Goal: Task Accomplishment & Management: Manage account settings

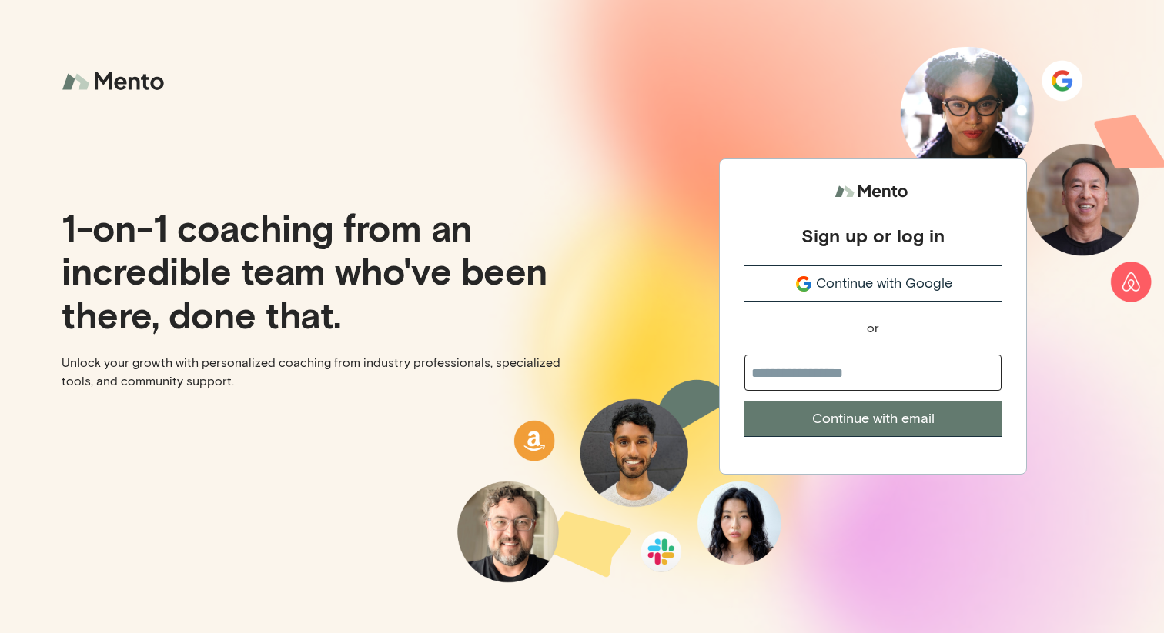
click at [821, 367] on input "email" at bounding box center [872, 373] width 257 height 36
type input "**********"
click at [839, 413] on button "Continue with email" at bounding box center [872, 419] width 257 height 36
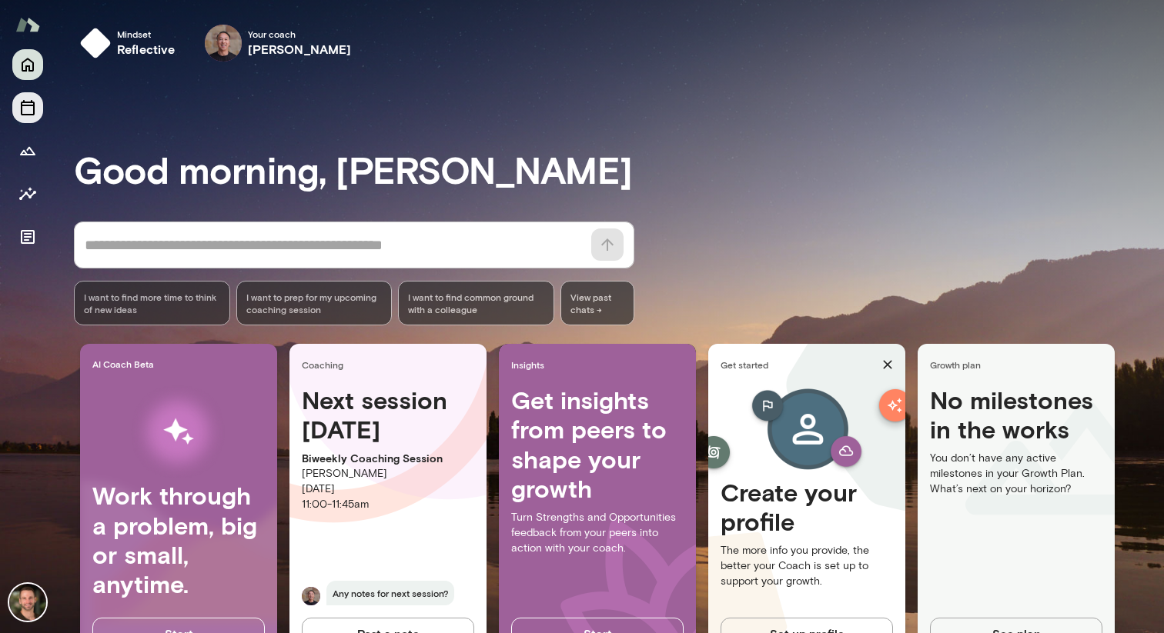
click at [28, 105] on icon "Sessions" at bounding box center [28, 107] width 14 height 15
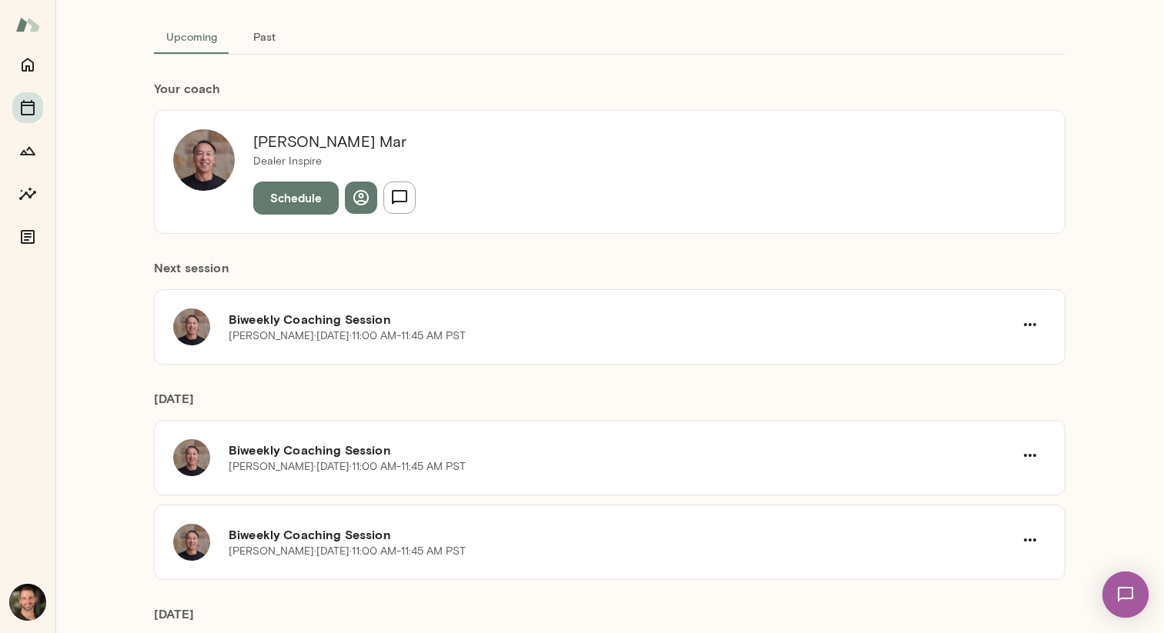
scroll to position [86, 0]
click at [354, 318] on h6 "Biweekly Coaching Session" at bounding box center [621, 318] width 785 height 18
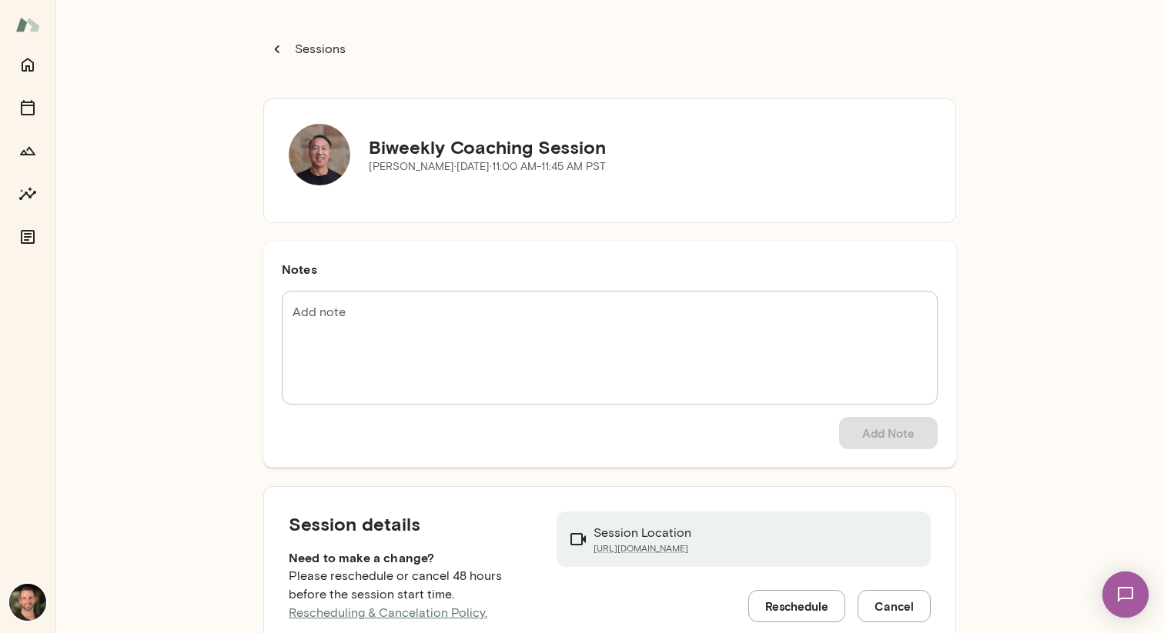
scroll to position [45, 0]
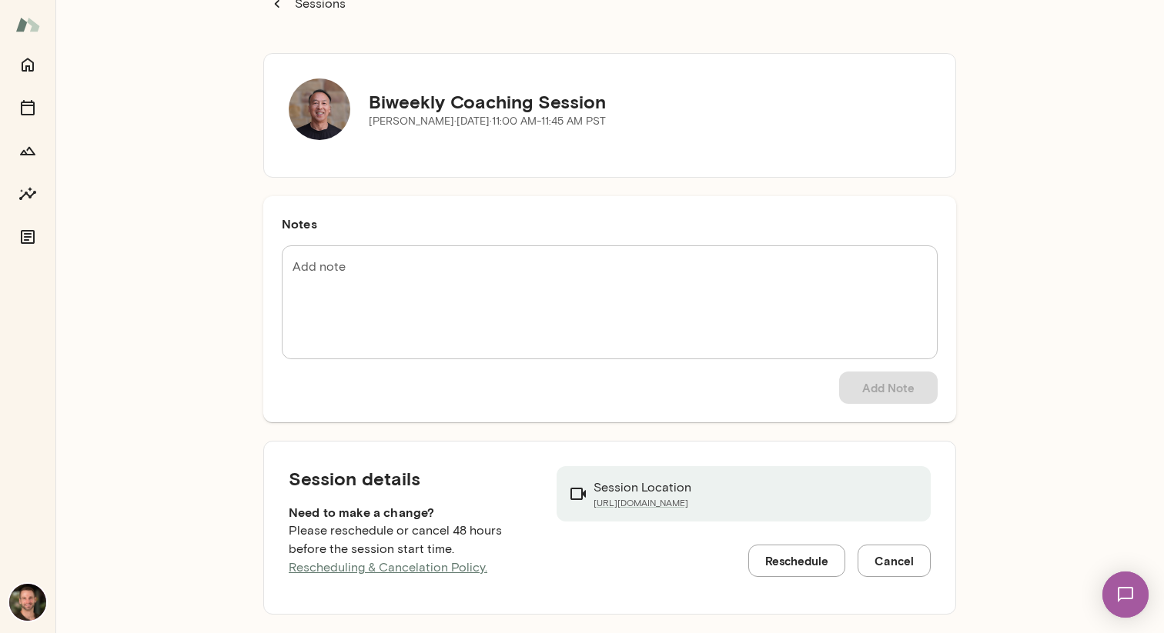
click at [793, 558] on button "Reschedule" at bounding box center [796, 561] width 97 height 32
